Goal: Check status: Check status

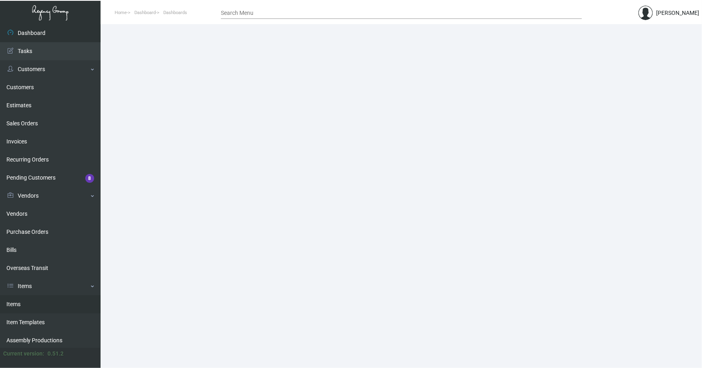
click at [18, 306] on link "Items" at bounding box center [50, 305] width 101 height 18
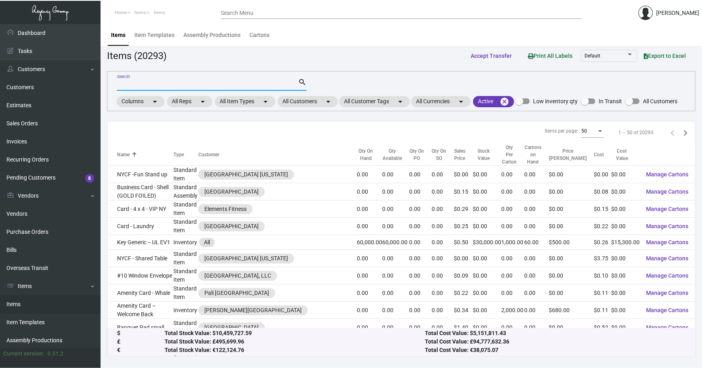
click at [138, 84] on input "Search" at bounding box center [207, 85] width 181 height 6
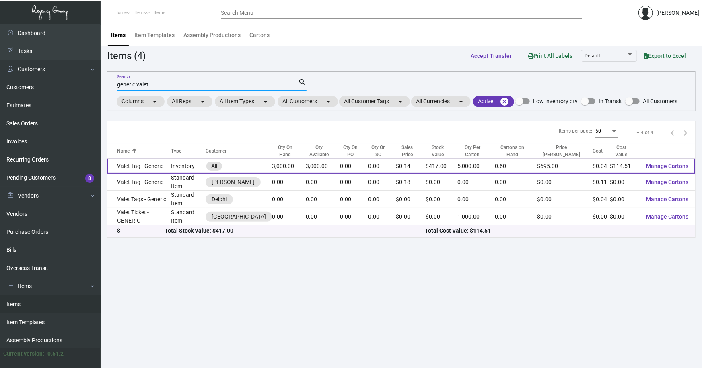
type input "generic valet"
click at [133, 165] on td "Valet Tag - Generic" at bounding box center [139, 166] width 64 height 15
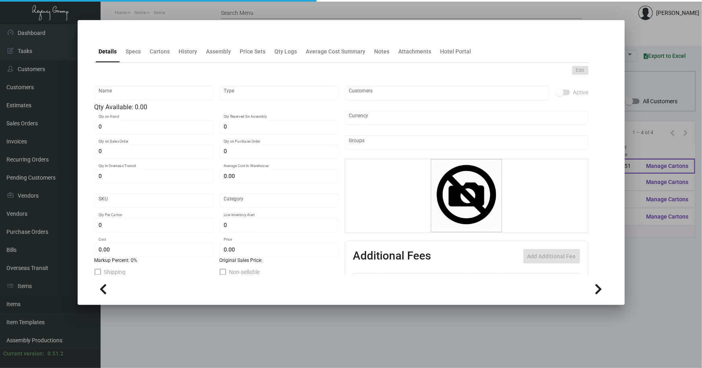
type input "Valet Tag - Generic"
type input "Inventory"
type input "3,000"
type input "$ 0.06362"
type input "952-Valet Tag-45-INV"
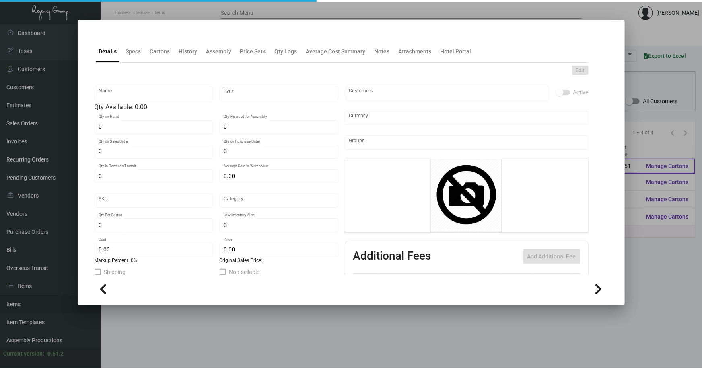
type input "Standard"
type input "5,000"
type input "$ 0.03817"
type input "$ 0.139"
checkbox input "true"
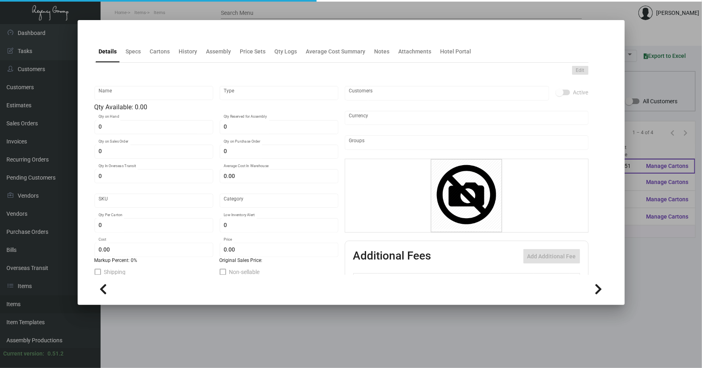
type input "United States Dollar $"
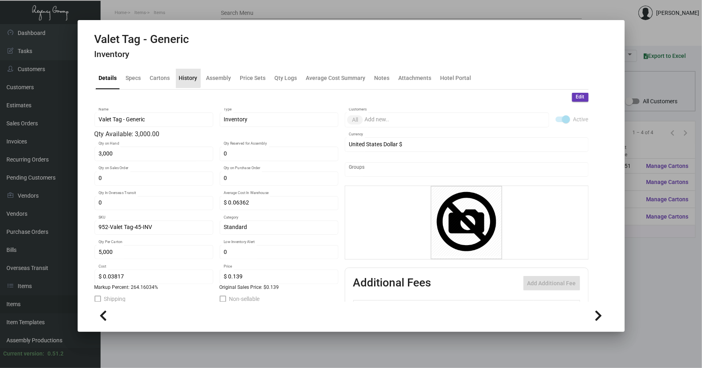
click at [187, 76] on div "History" at bounding box center [188, 78] width 18 height 8
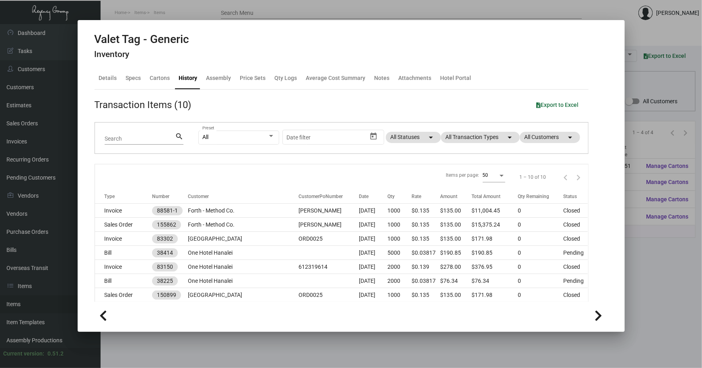
click at [279, 343] on div at bounding box center [351, 184] width 702 height 368
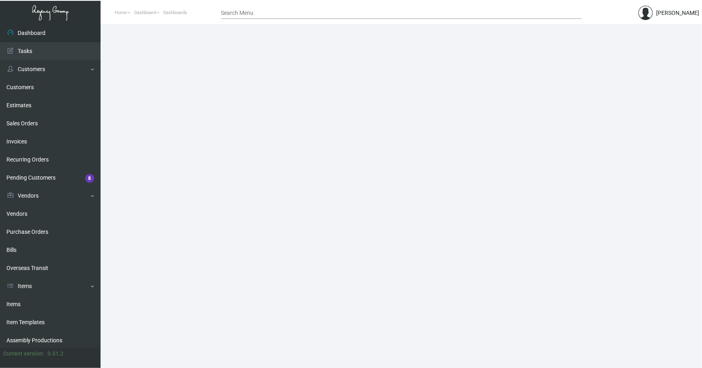
drag, startPoint x: 19, startPoint y: 303, endPoint x: 111, endPoint y: 221, distance: 123.9
click at [19, 303] on link "Items" at bounding box center [50, 305] width 101 height 18
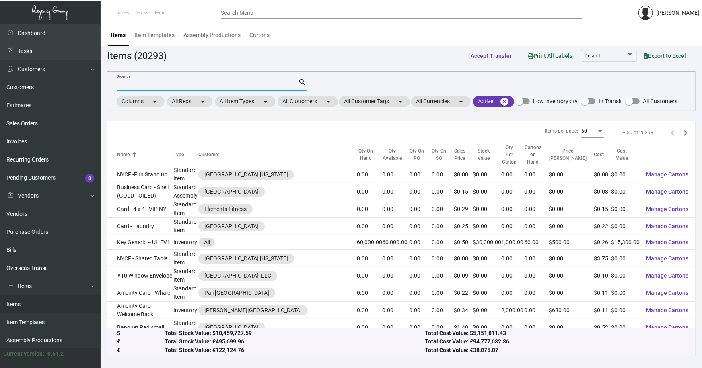
click at [150, 86] on input "Search" at bounding box center [207, 85] width 181 height 6
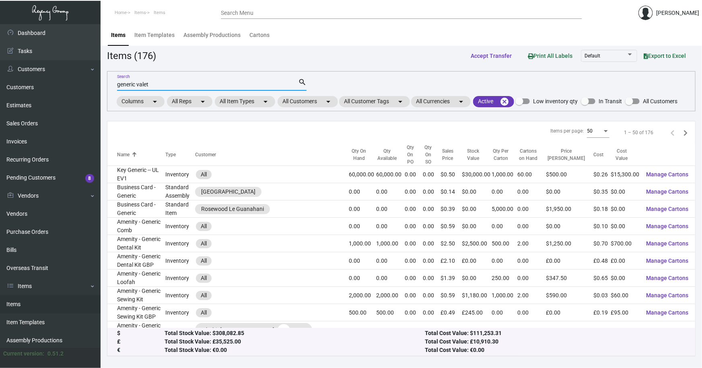
type input "generic valet"
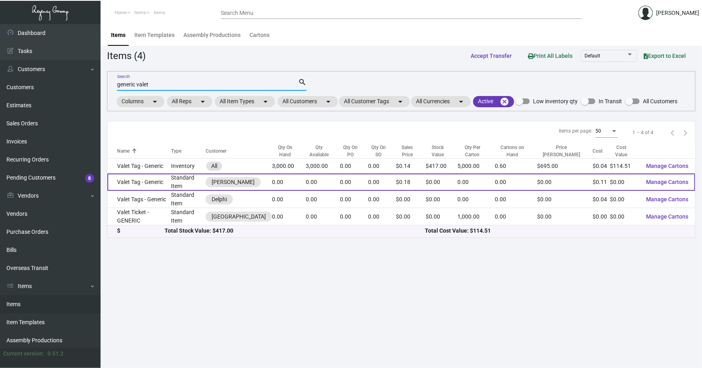
click at [137, 178] on td "Valet Tag - Generic" at bounding box center [139, 182] width 64 height 17
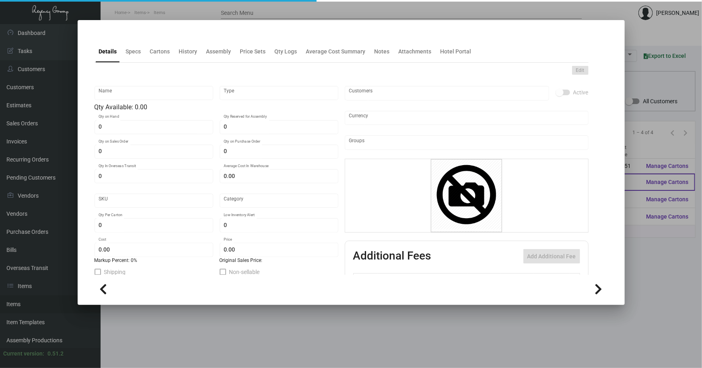
type input "Valet Tag - Generic"
type input "Standard Item"
type input "$ 0.00"
type input "Alila NP-Luggage Tag -88"
type input "Standard"
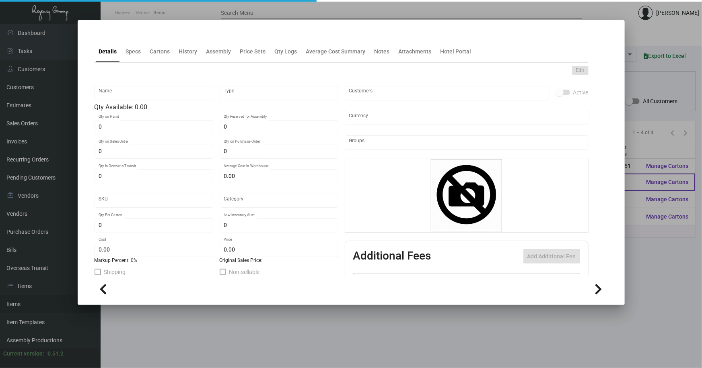
type input "$ 0.11"
type input "$ 0.18"
checkbox input "true"
type input "United States Dollar $"
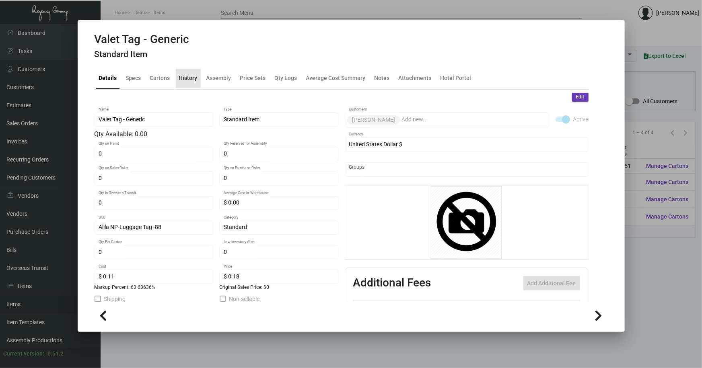
click at [187, 74] on div "History" at bounding box center [188, 78] width 18 height 8
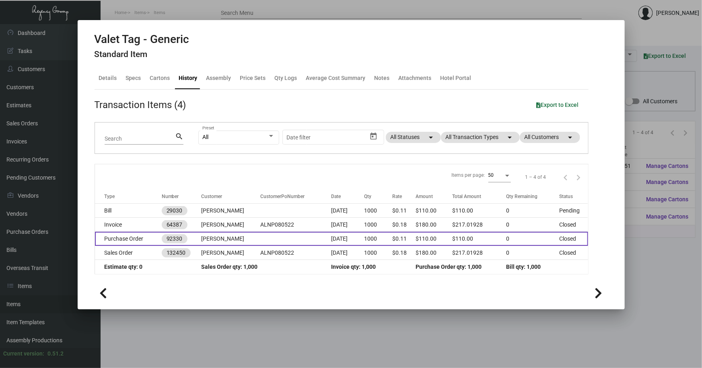
click at [260, 235] on td at bounding box center [295, 239] width 71 height 14
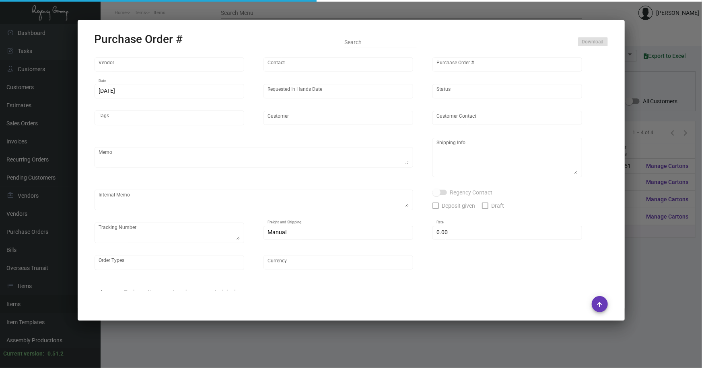
type input "Prestige Lane Hospitality Brands"
type input "Candice LeBlanc"
type input "92330"
type input "8/5/2022"
type input "8/9/2022"
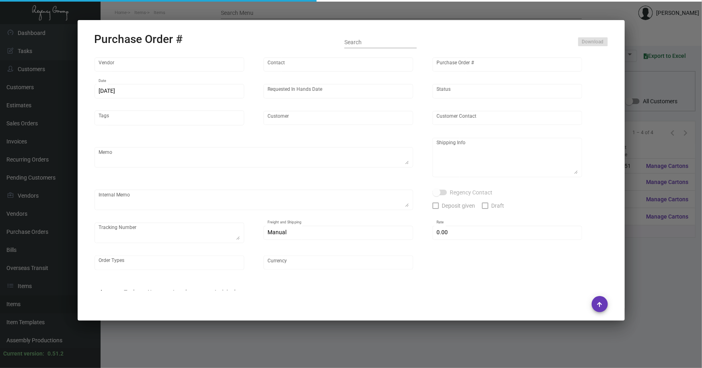
type input "[PERSON_NAME]"
type input "Ryan Heraud"
type textarea "BLIND SHIP OUT ASAP."
type textarea "Alila Napa - Sergio Larios 995 Vintage Avenue Suite 107 St. Helena, CA, 94574 US"
type input "$ 0.00"
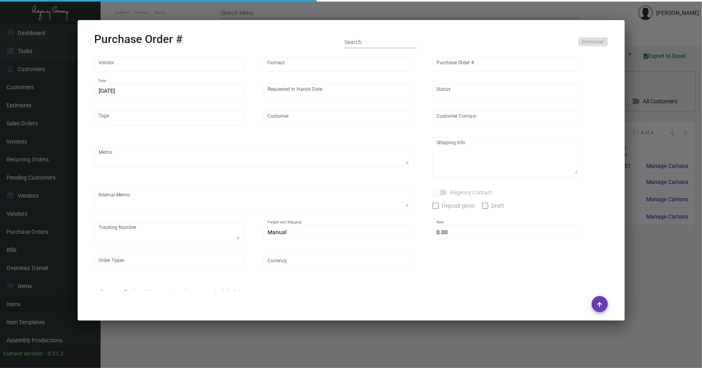
type input "United States Dollar $"
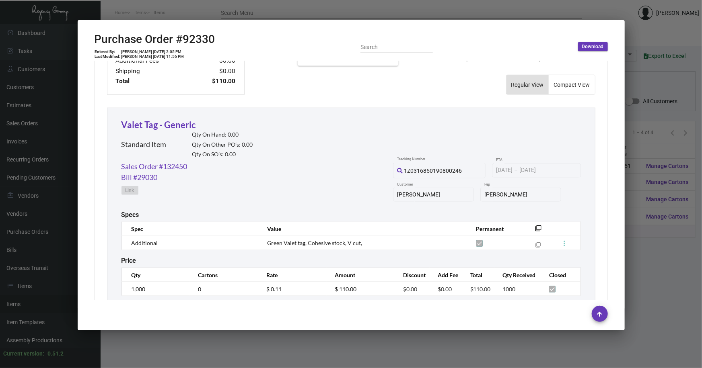
scroll to position [351, 0]
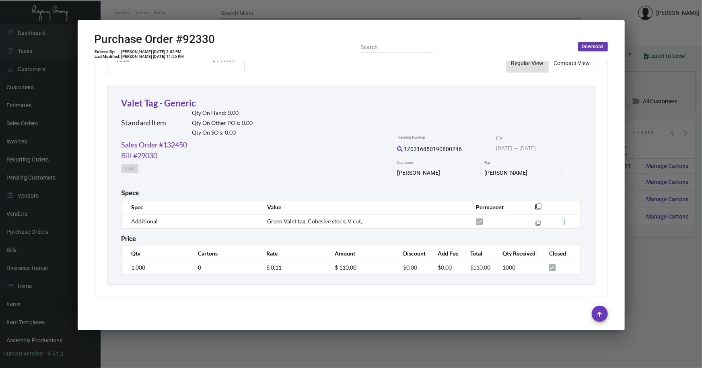
click at [639, 237] on div at bounding box center [351, 184] width 702 height 368
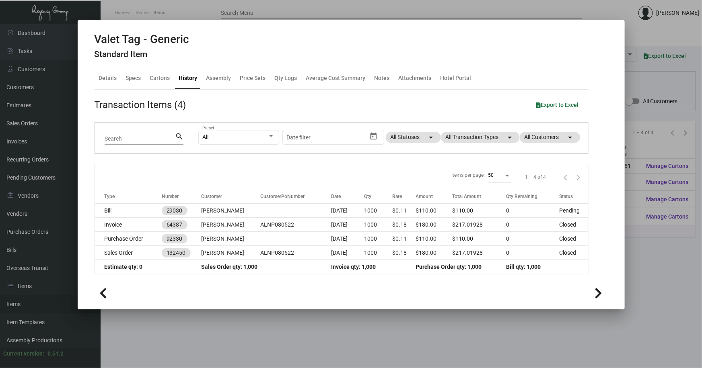
click at [253, 326] on div at bounding box center [351, 184] width 702 height 368
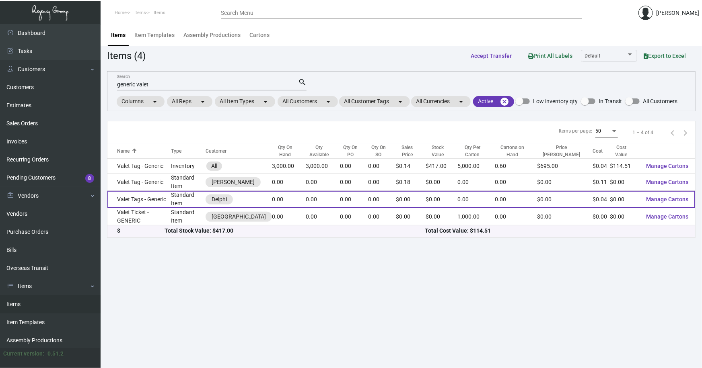
click at [143, 194] on td "Valet Tags - Generic" at bounding box center [139, 199] width 64 height 17
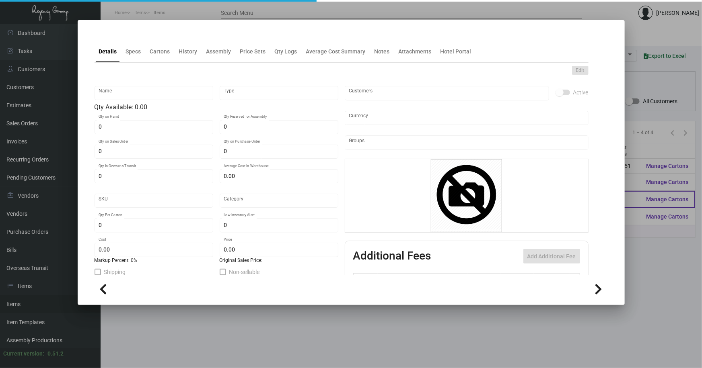
type input "Valet Tags - Generic"
type input "Standard Item"
type input "$ 0.03941"
type input "Del550-Tg-34"
type input "Standard"
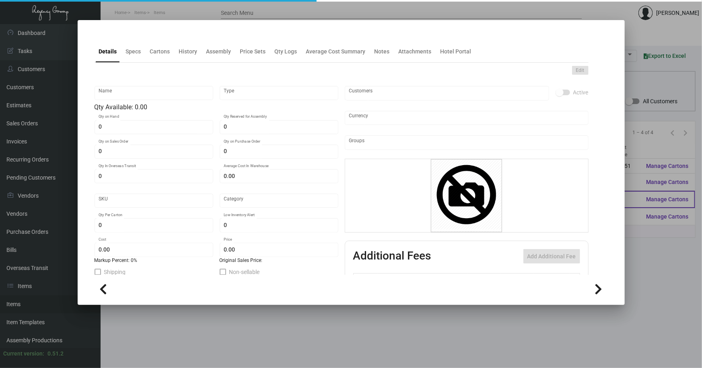
type input "$ 0.03941"
type input "$ 0.00"
checkbox input "true"
type input "United States Dollar $"
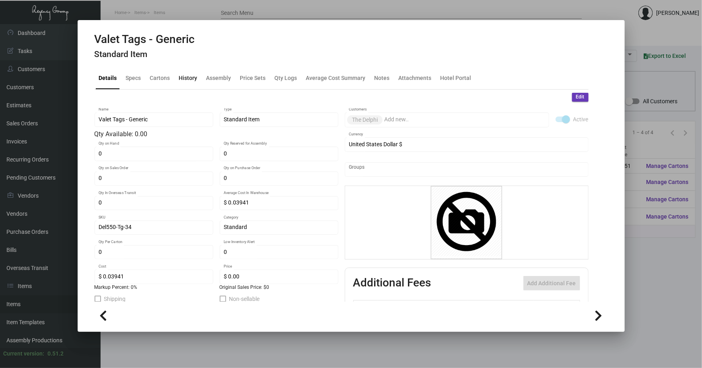
click at [187, 77] on div "History" at bounding box center [188, 78] width 18 height 8
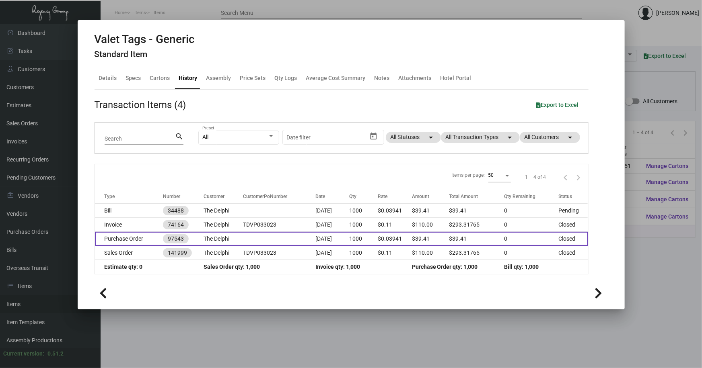
click at [254, 238] on td at bounding box center [279, 239] width 72 height 14
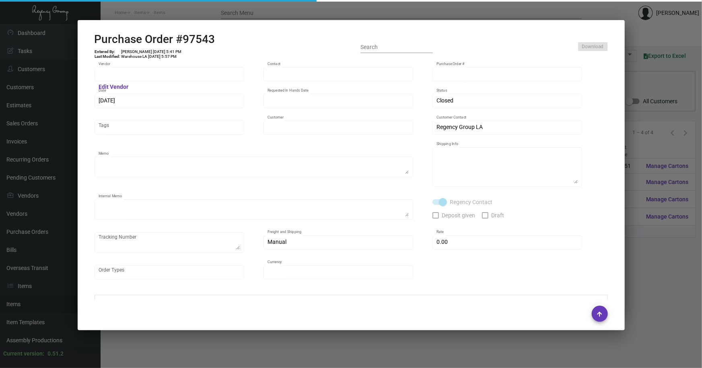
type input "Amazon.com"
type input "MISSING INFO MISSING INFO"
type input "97543"
type input "3/31/2023"
type input "4/3/2023"
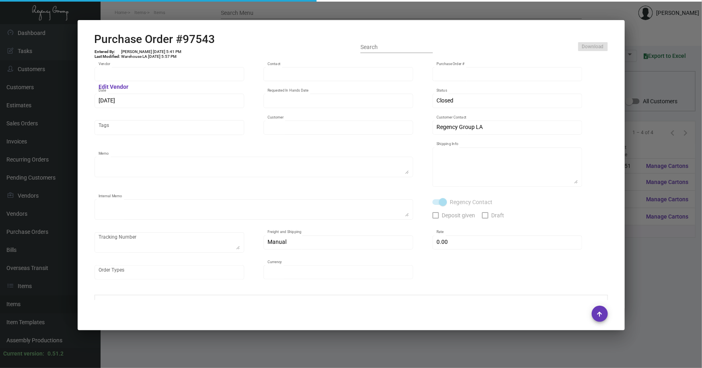
type input "The Delphi"
type textarea "https://a.co/d/1ehFYwg"
type textarea "Regency Group LA 10845 Vanowen Unit F North Hollywood Los Angeles, CA, 91605 US"
type textarea "@Warehouse LA - Please repackage and send out ASAP. Ordered 4/3/23 from amazon …"
checkbox input "true"
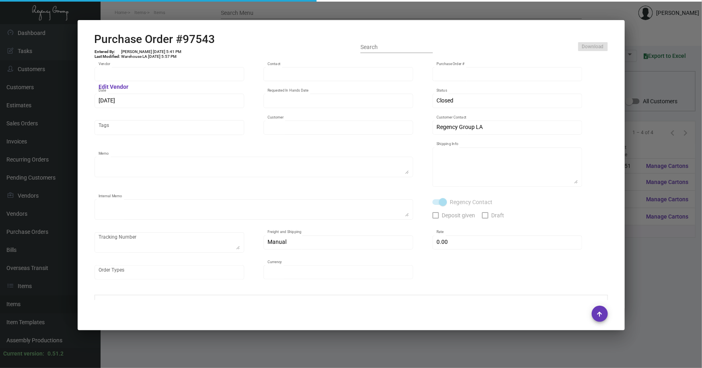
type input "$ 0.00"
type input "United States Dollar $"
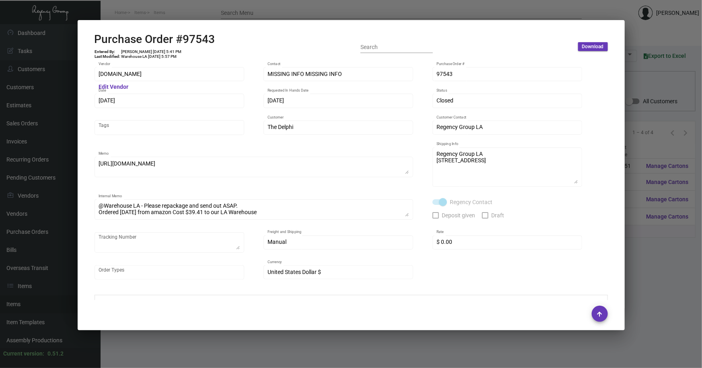
click at [647, 255] on div at bounding box center [351, 184] width 702 height 368
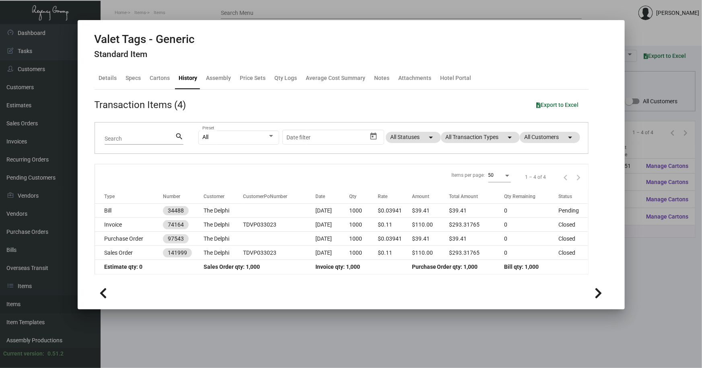
click at [643, 281] on div at bounding box center [351, 184] width 702 height 368
